Goal: Ask a question

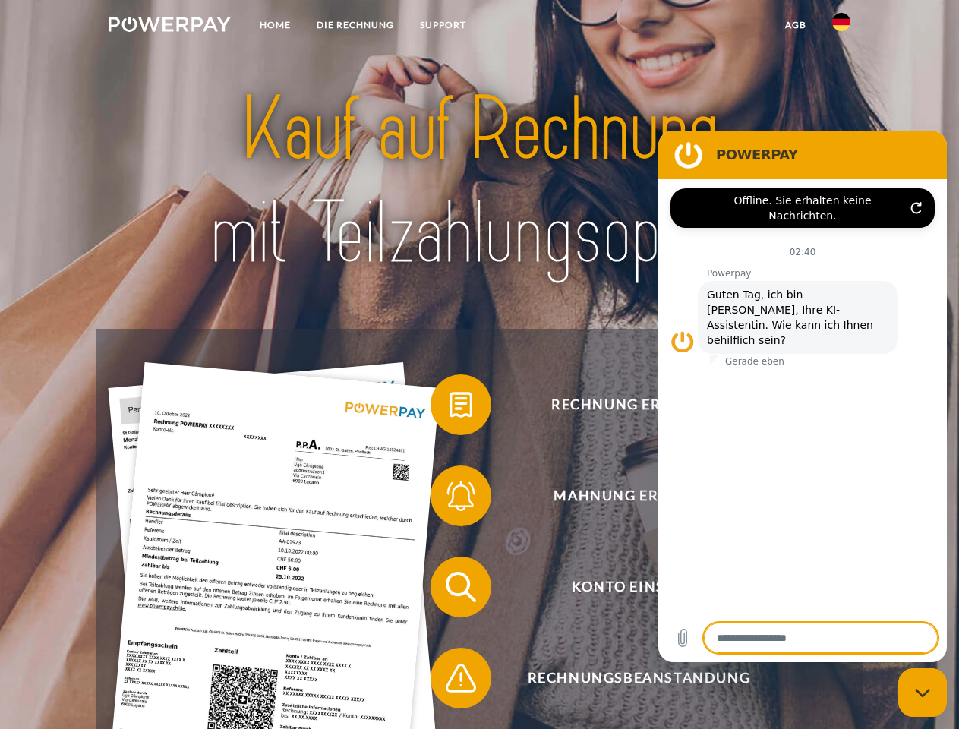
click at [169, 27] on img at bounding box center [170, 24] width 122 height 15
click at [842, 27] on img at bounding box center [841, 22] width 18 height 18
click at [795, 25] on link "agb" at bounding box center [795, 24] width 47 height 27
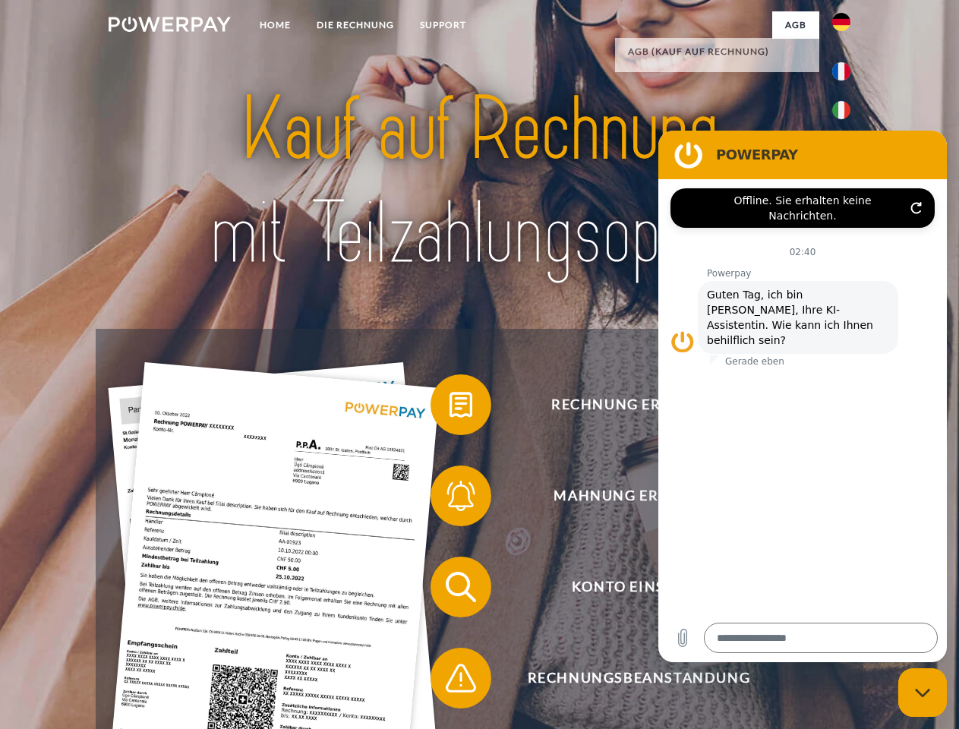
click at [450, 408] on span at bounding box center [438, 405] width 76 height 76
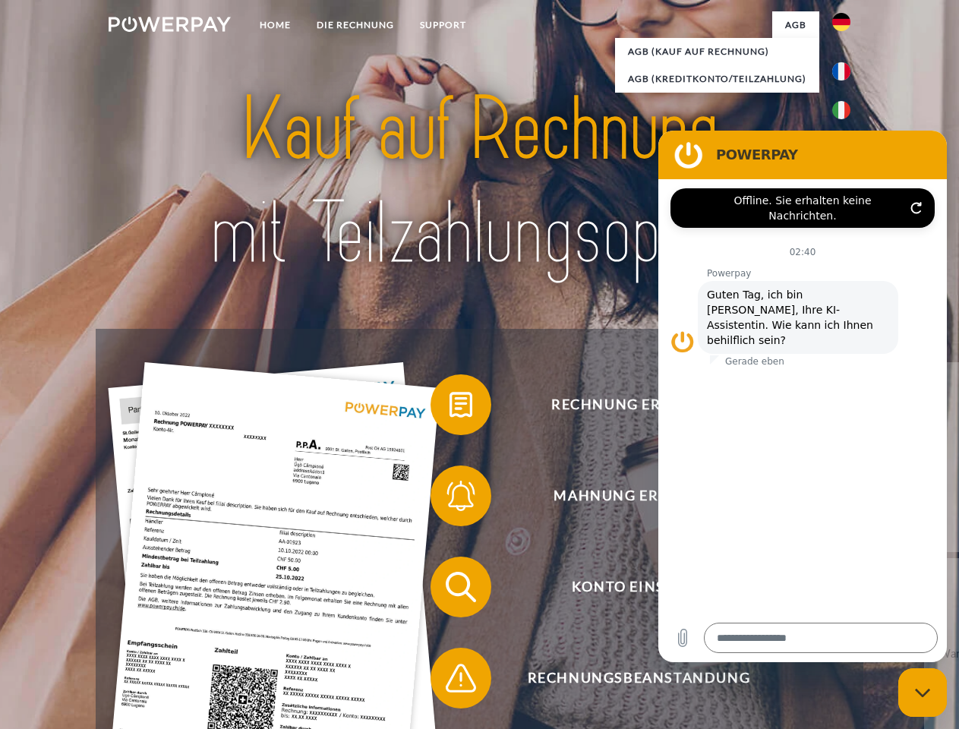
click at [450, 499] on span at bounding box center [438, 496] width 76 height 76
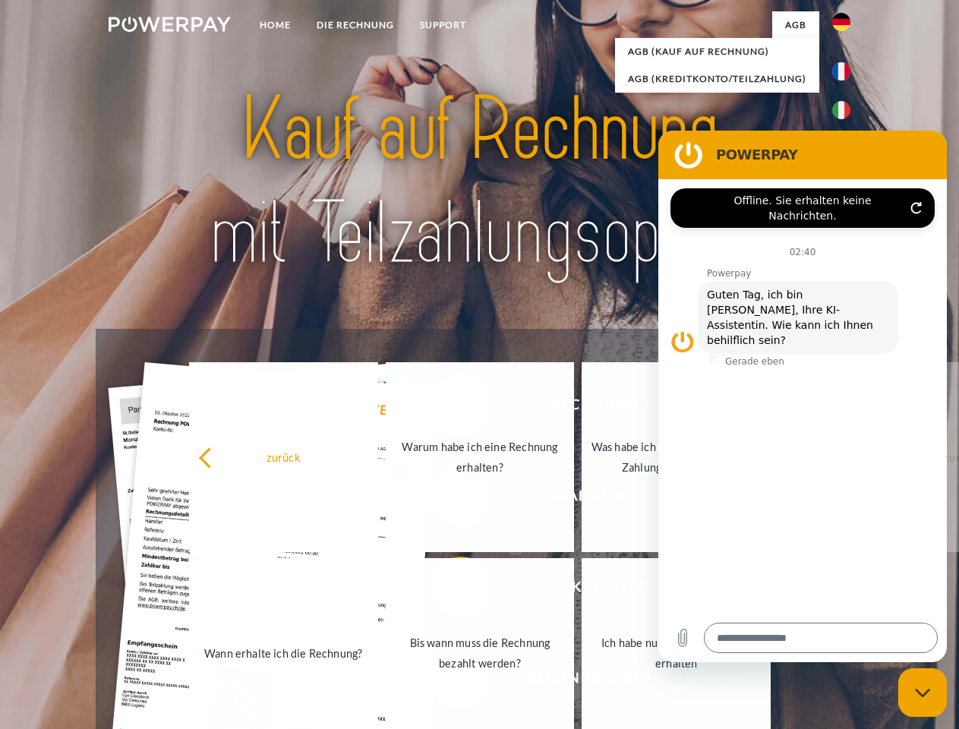
click at [450, 590] on link "Bis wann muss die Rechnung bezahlt werden?" at bounding box center [480, 653] width 189 height 190
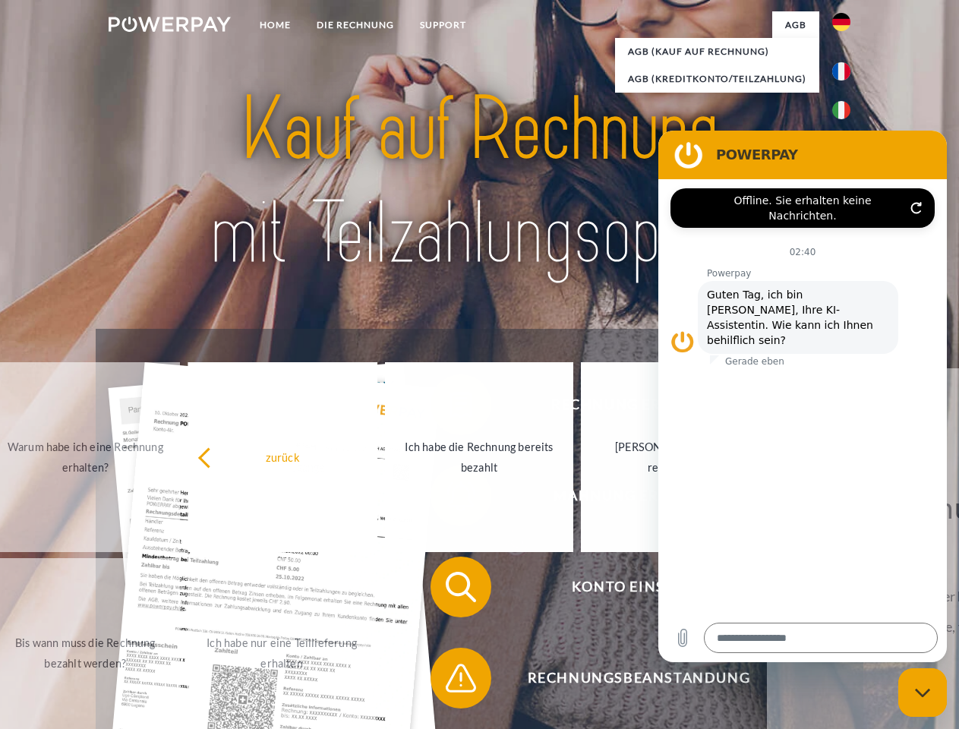
click at [450, 681] on span at bounding box center [438, 678] width 76 height 76
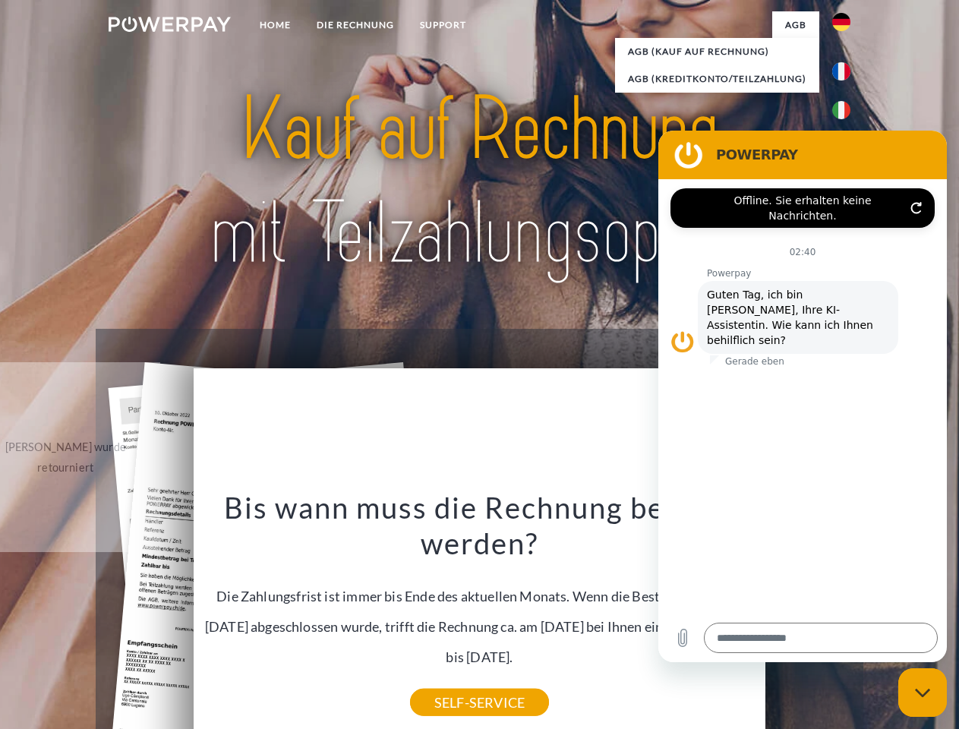
click at [923, 693] on icon "Messaging-Fenster schließen" at bounding box center [923, 693] width 16 height 10
type textarea "*"
